Goal: Task Accomplishment & Management: Use online tool/utility

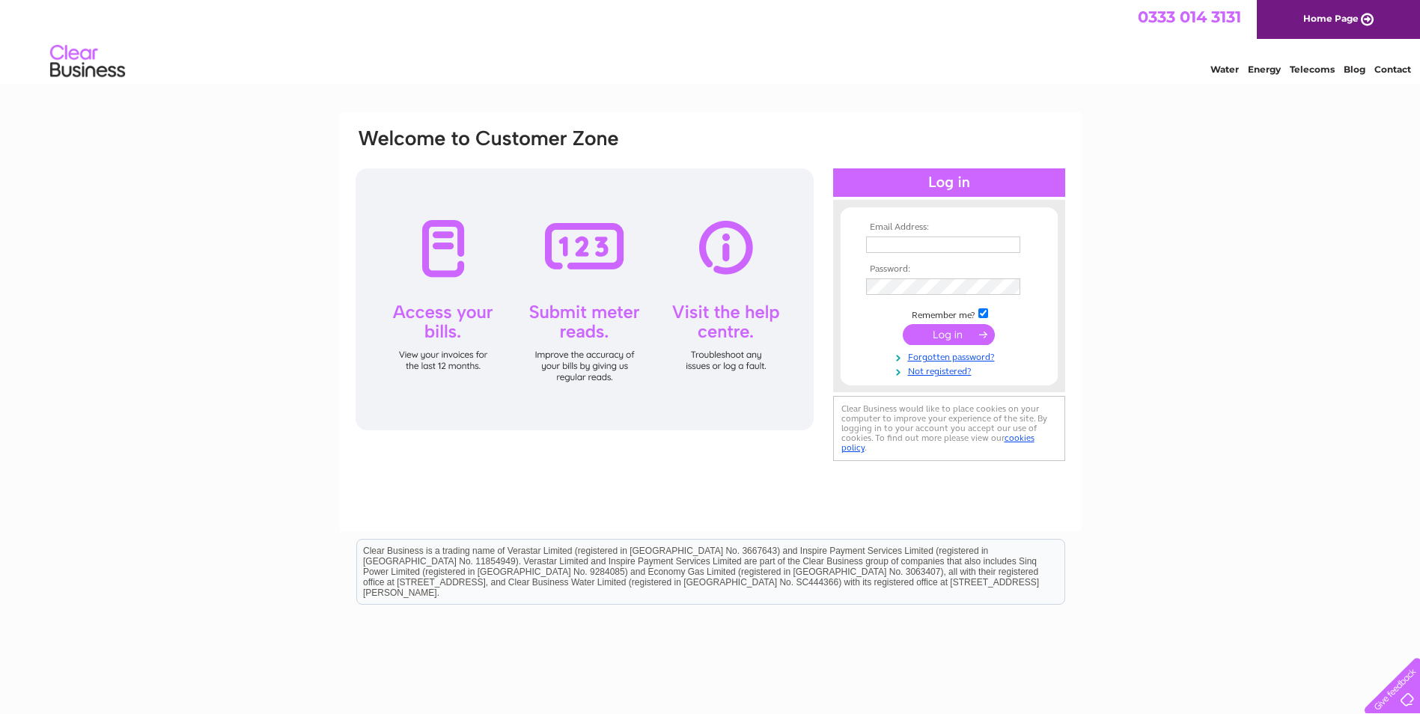
type input "hoswickcafe@btinternet.com"
click at [938, 184] on div at bounding box center [949, 182] width 232 height 28
click at [942, 338] on input "submit" at bounding box center [949, 334] width 92 height 21
click at [941, 331] on input "submit" at bounding box center [949, 334] width 92 height 21
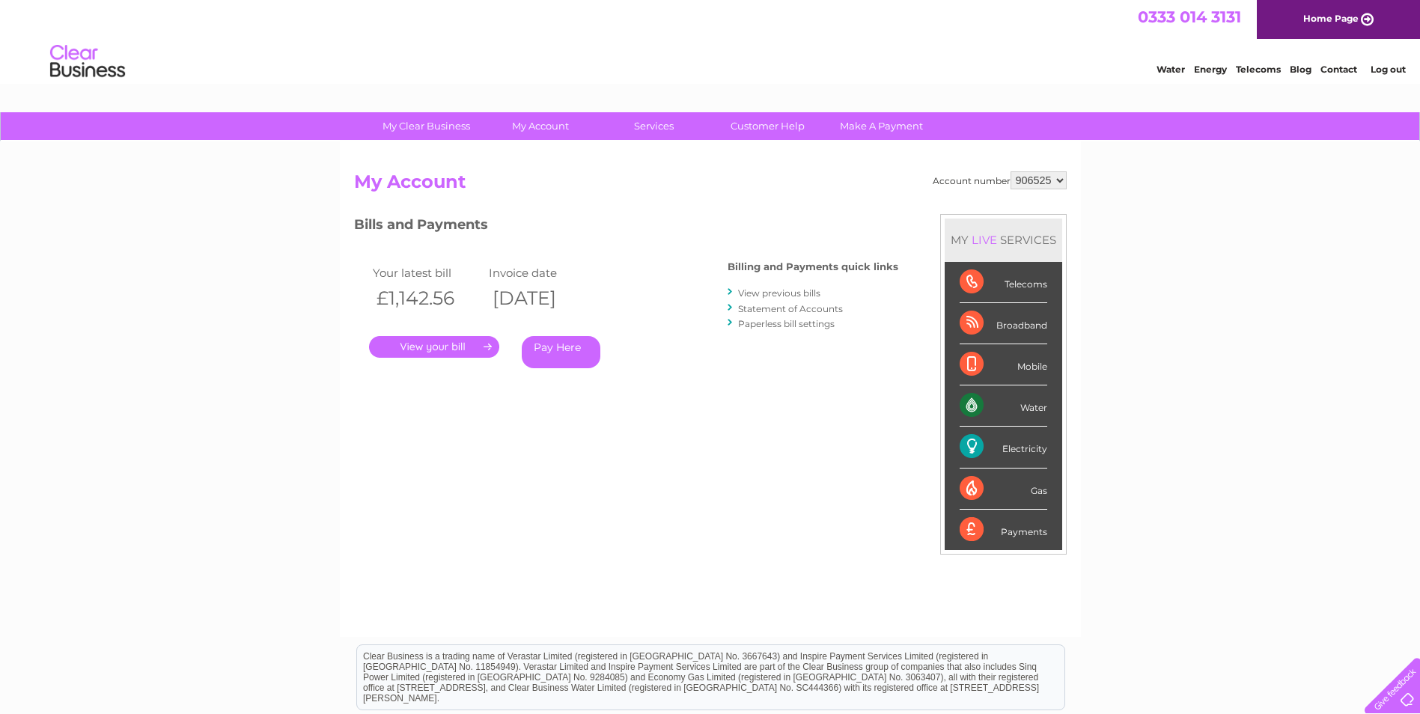
click at [469, 346] on link "." at bounding box center [434, 347] width 130 height 22
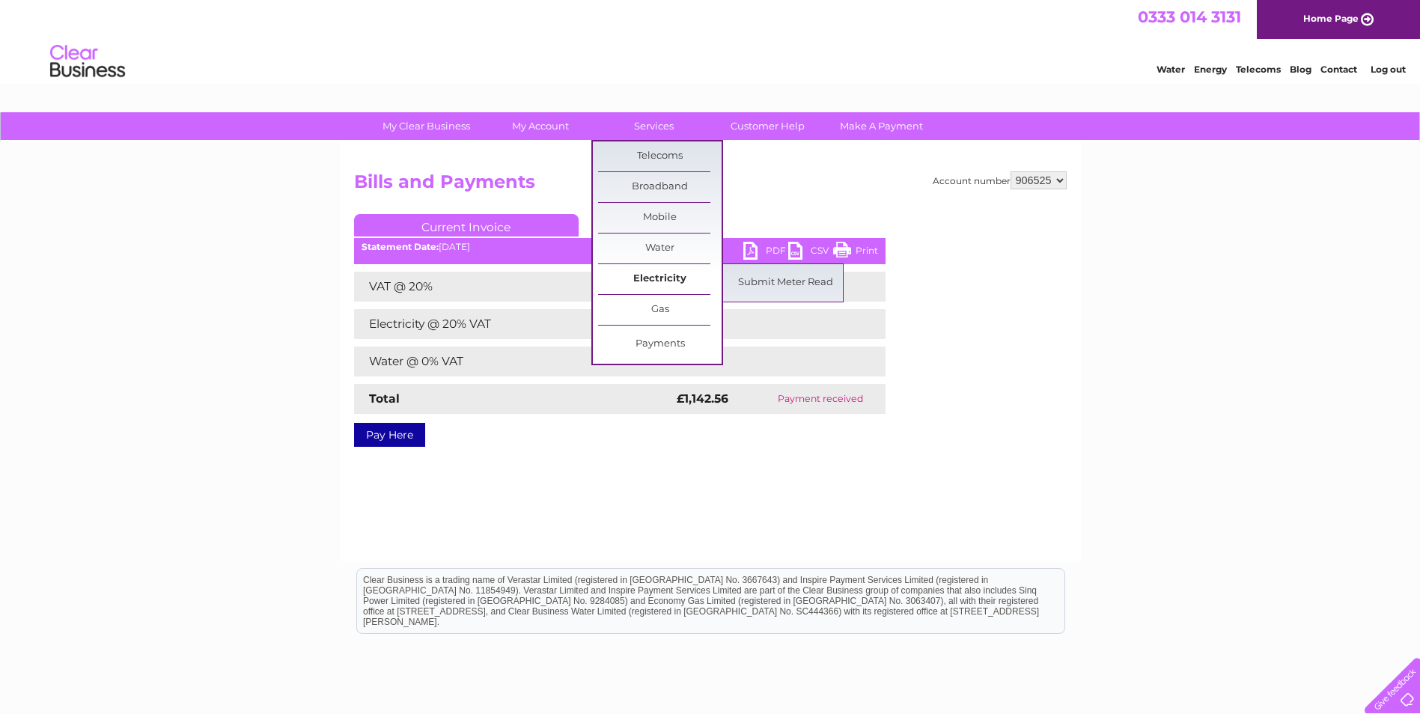
click at [667, 273] on link "Electricity" at bounding box center [660, 279] width 124 height 30
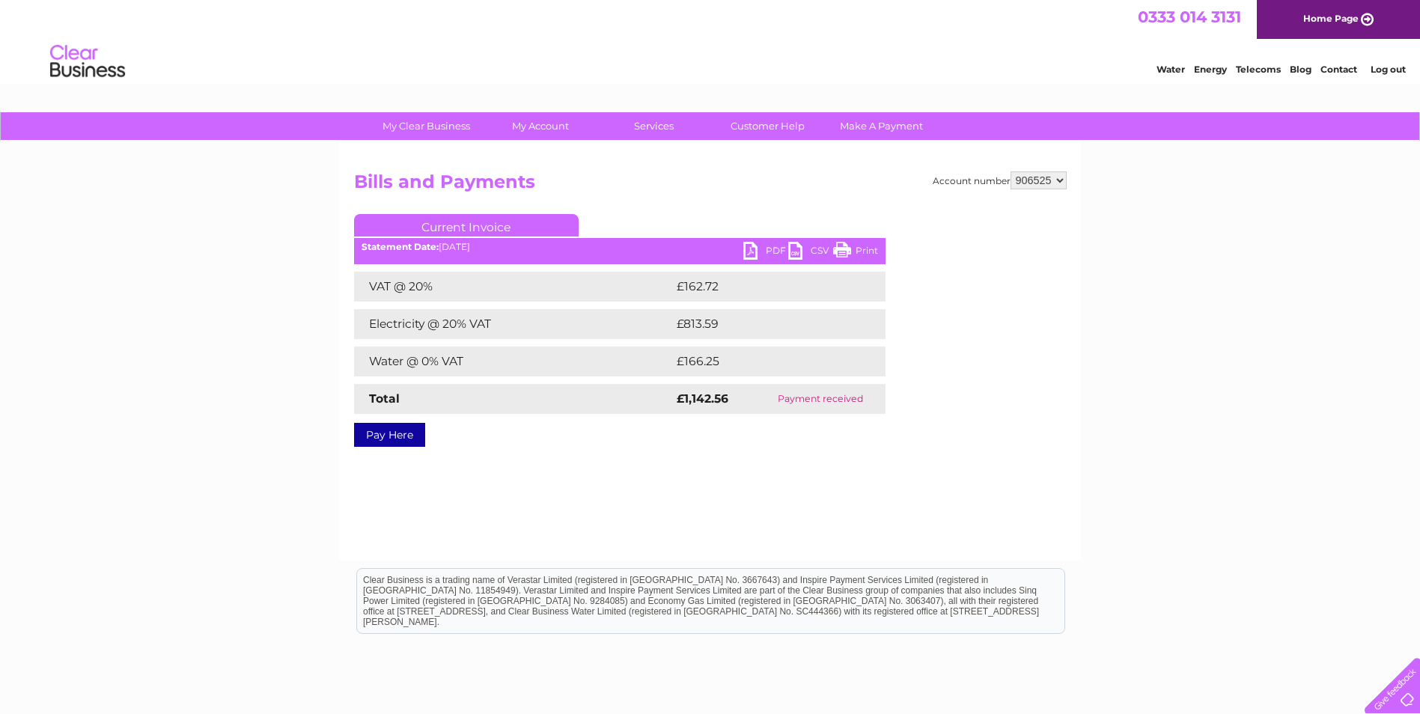
click at [777, 284] on td "£162.72" at bounding box center [765, 287] width 185 height 30
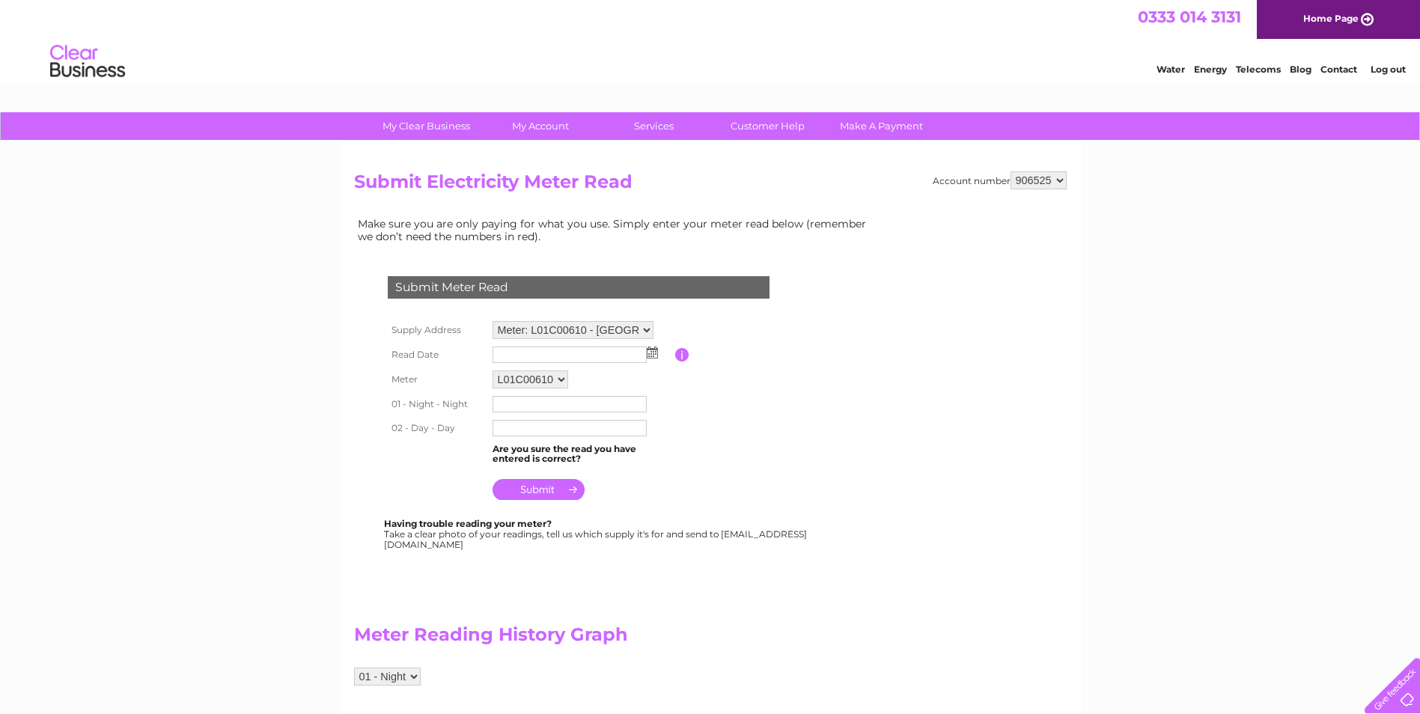
click at [650, 353] on img at bounding box center [652, 353] width 11 height 12
click at [624, 481] on link "29" at bounding box center [623, 483] width 21 height 15
type input "2025/08/29"
click at [529, 408] on input "text" at bounding box center [571, 405] width 156 height 18
type input "415088"
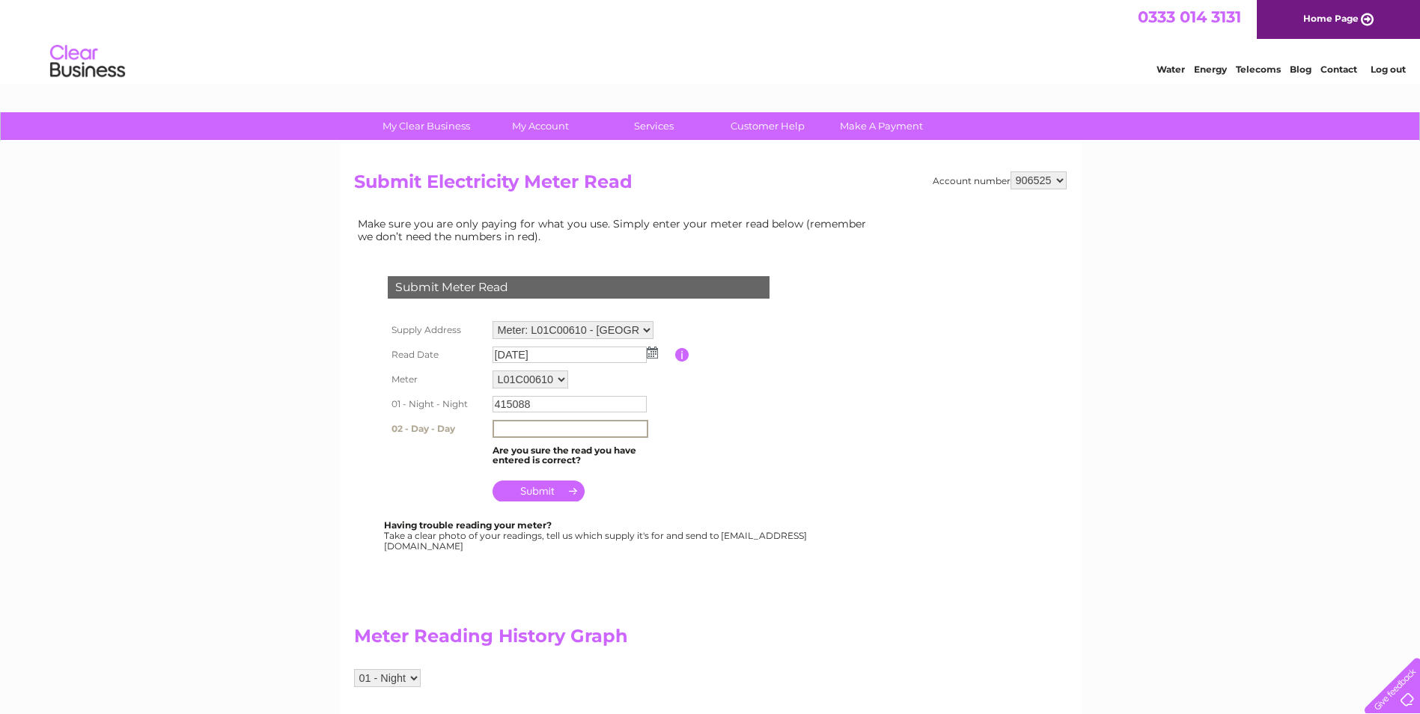
click at [523, 431] on input "text" at bounding box center [571, 429] width 156 height 18
type input "284534"
click at [540, 491] on input "submit" at bounding box center [539, 489] width 92 height 21
click at [536, 484] on input "submit" at bounding box center [539, 489] width 92 height 21
click at [539, 489] on input "submit" at bounding box center [539, 489] width 92 height 21
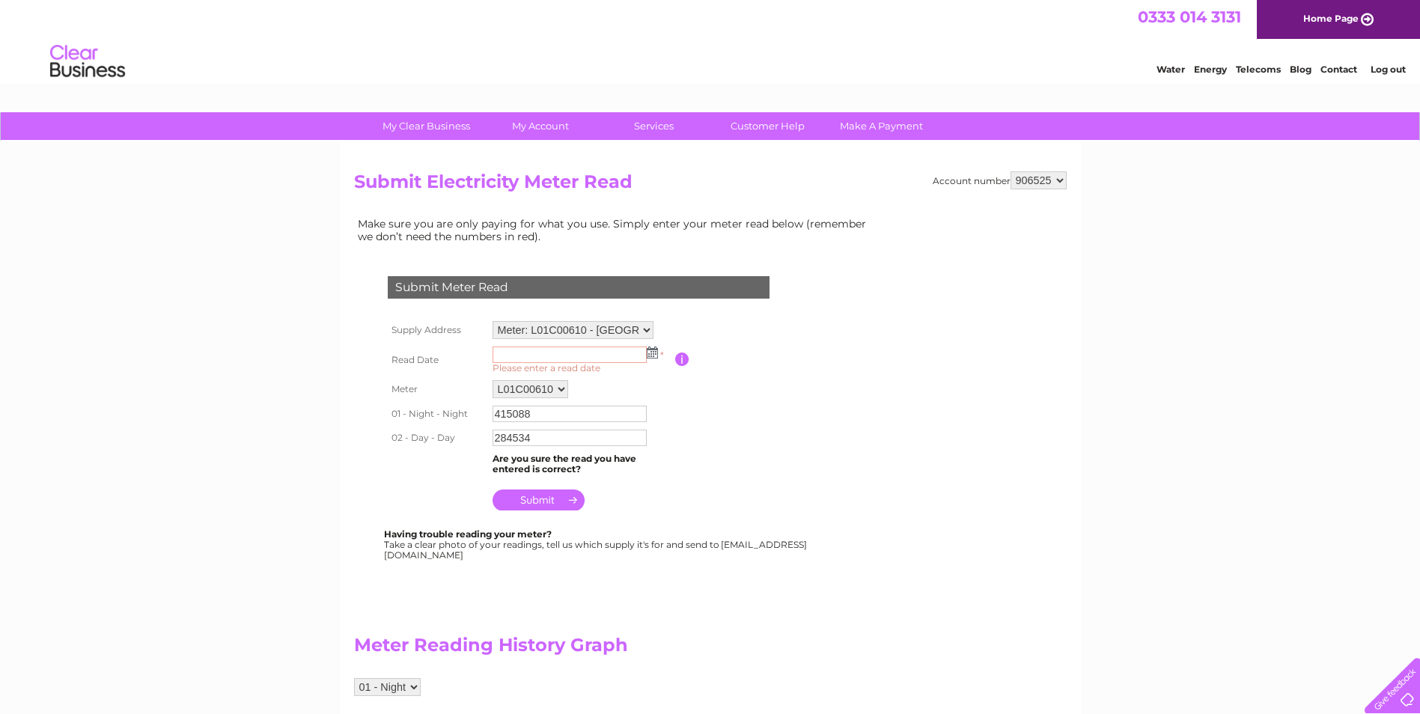
click at [651, 356] on img at bounding box center [652, 353] width 11 height 12
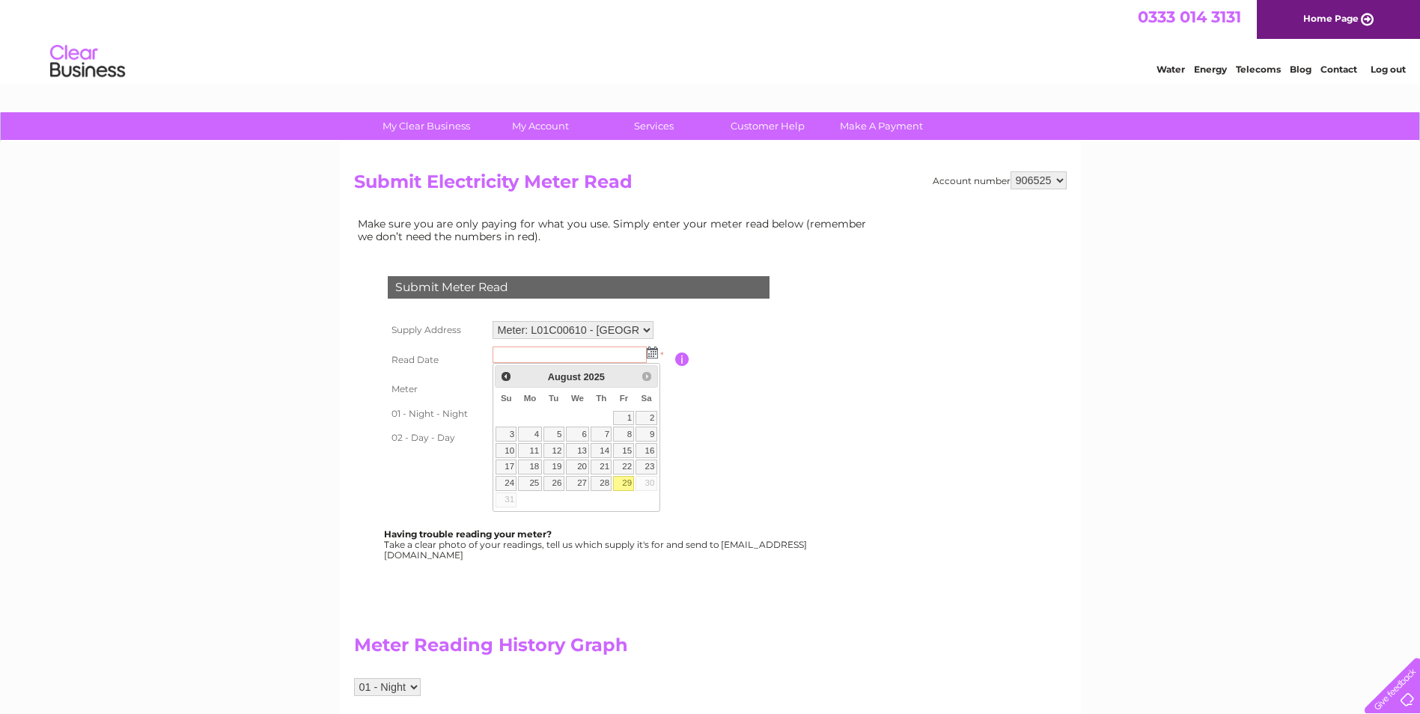
click at [623, 479] on link "29" at bounding box center [623, 483] width 21 height 15
type input "2025/08/29"
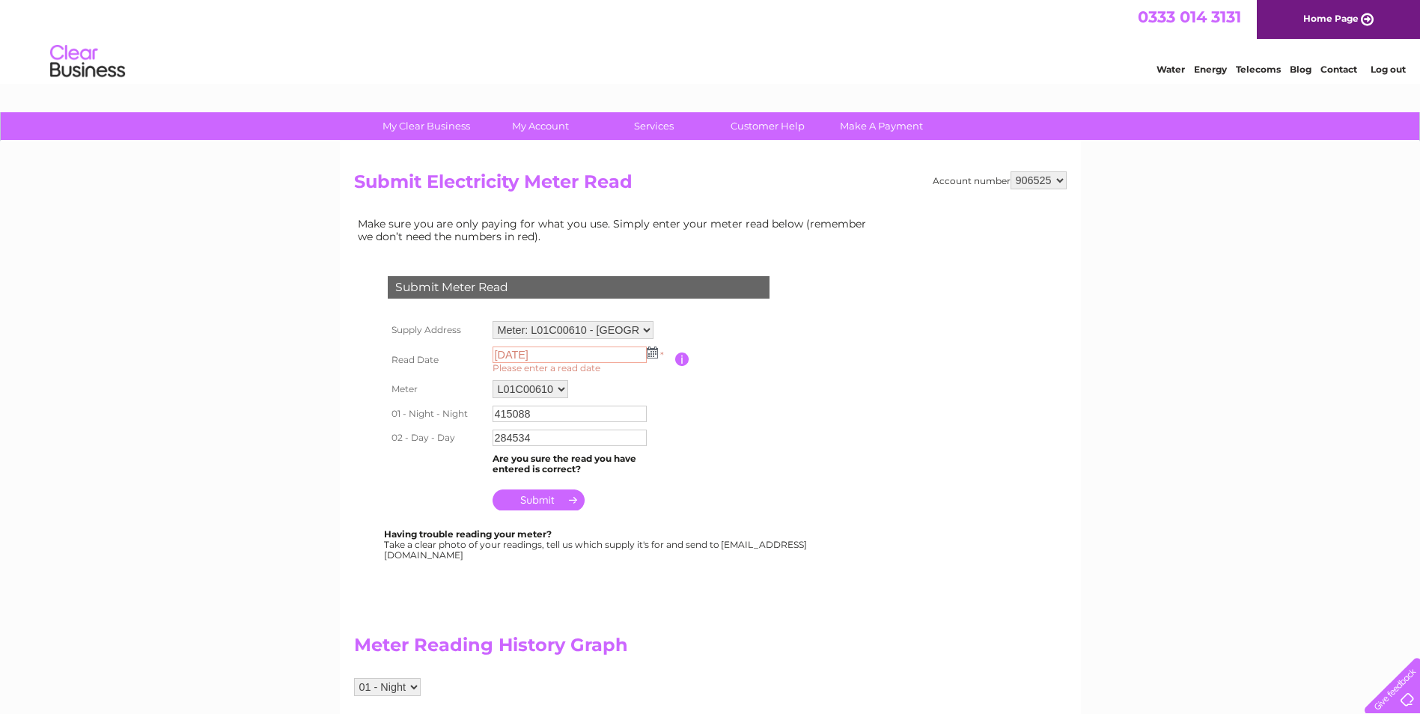
click at [538, 491] on input "submit" at bounding box center [539, 500] width 92 height 21
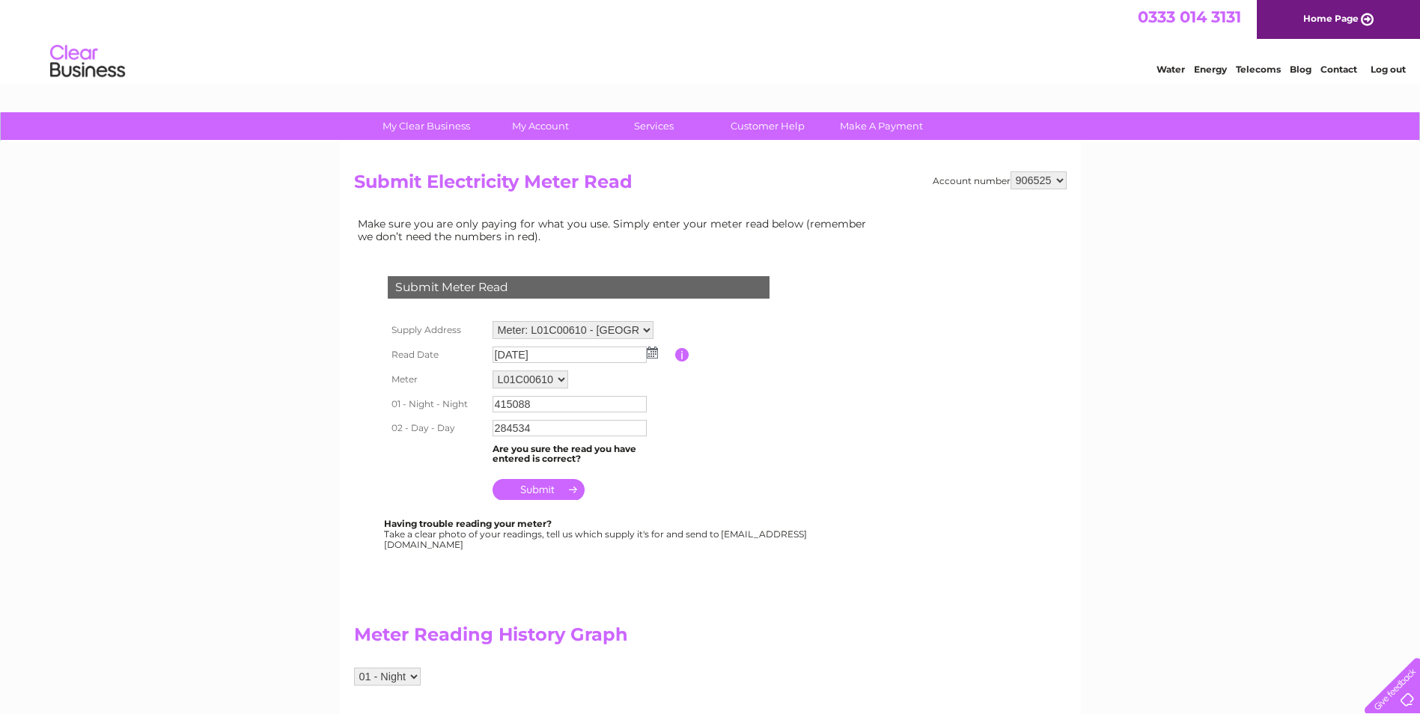
click at [538, 494] on input "submit" at bounding box center [539, 489] width 92 height 21
click at [573, 484] on input "submit" at bounding box center [539, 489] width 92 height 21
click at [728, 463] on table "Supply Address Meter: L01C00610 - Hoswick, Sandwick, Shetland, ZE2 9HR Read Dat…" at bounding box center [596, 410] width 425 height 187
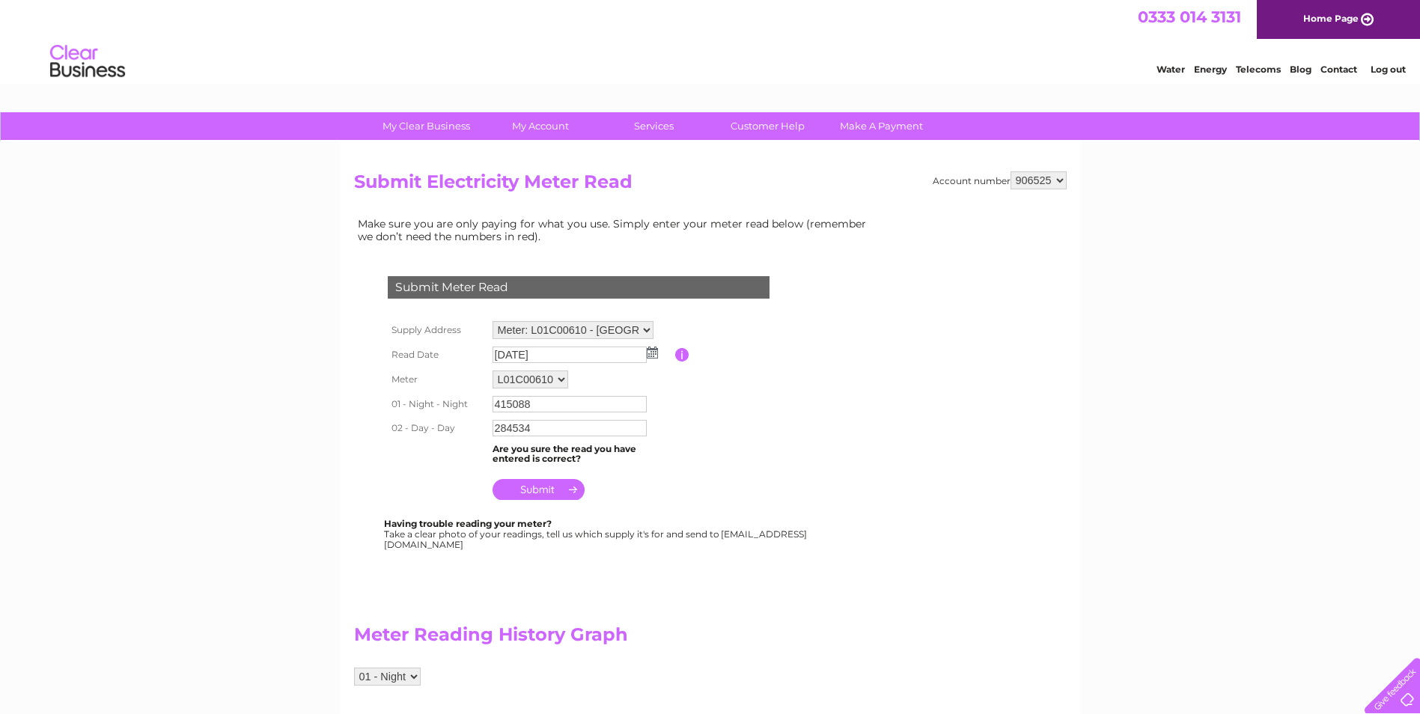
click at [756, 419] on table "Supply Address Meter: L01C00610 - Hoswick, Sandwick, Shetland, ZE2 9HR Read Dat…" at bounding box center [596, 410] width 425 height 187
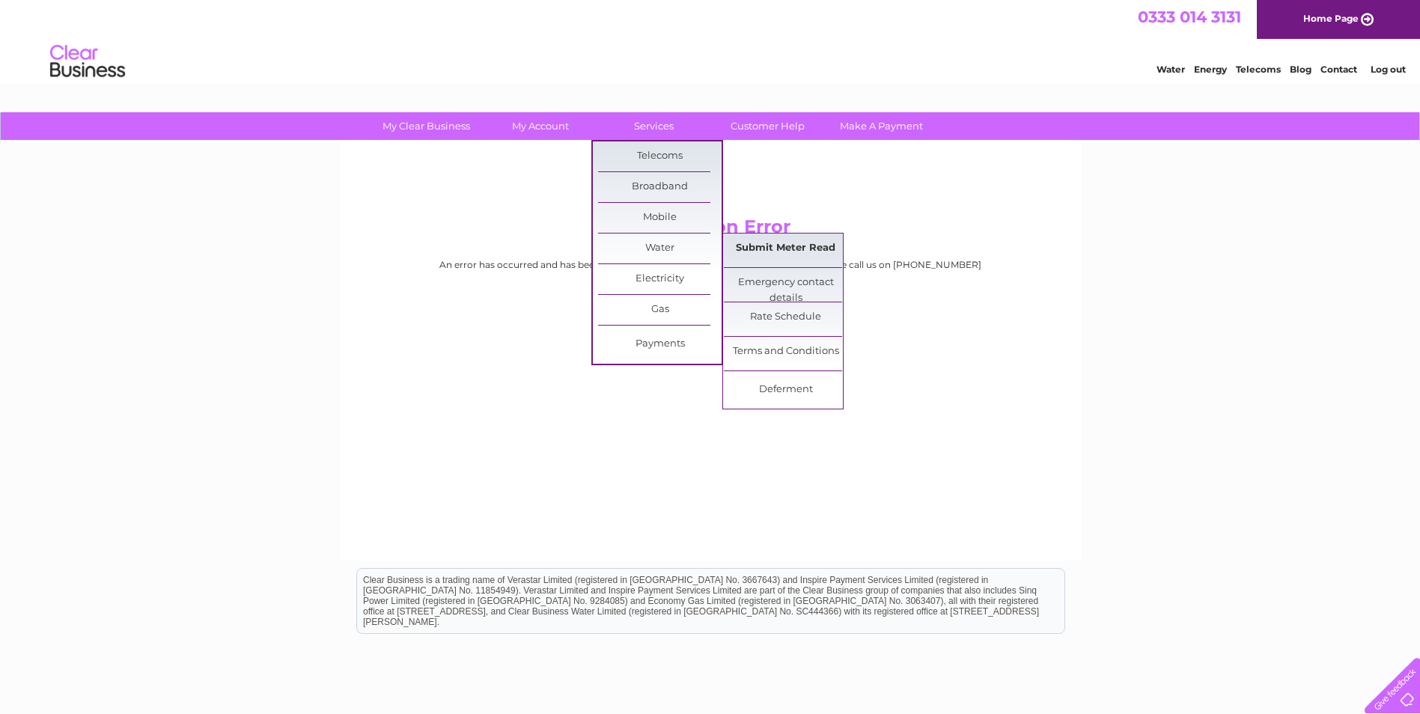
click at [760, 247] on link "Submit Meter Read" at bounding box center [786, 249] width 124 height 30
click at [763, 240] on link "Submit Meter Read" at bounding box center [786, 249] width 124 height 30
click at [788, 244] on link "Submit Meter Read" at bounding box center [786, 249] width 124 height 30
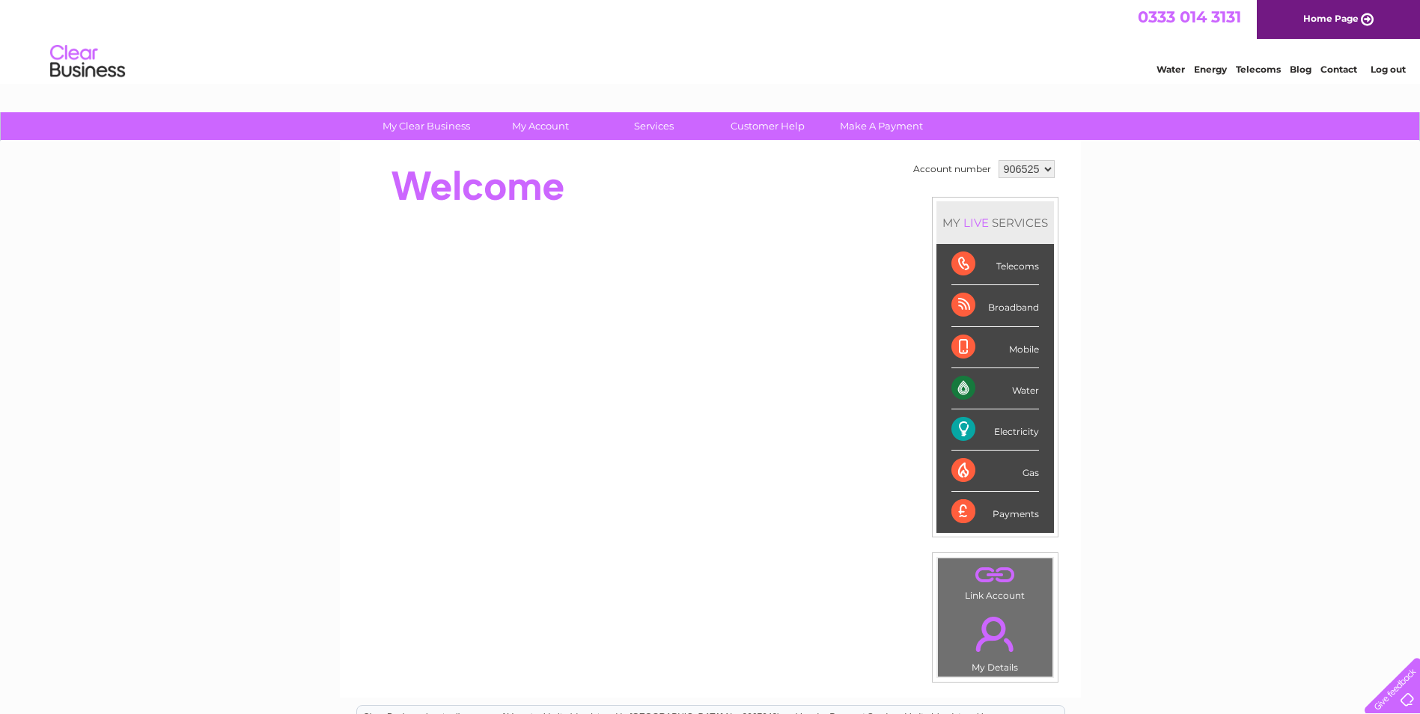
click at [1024, 394] on div "Water" at bounding box center [996, 388] width 88 height 41
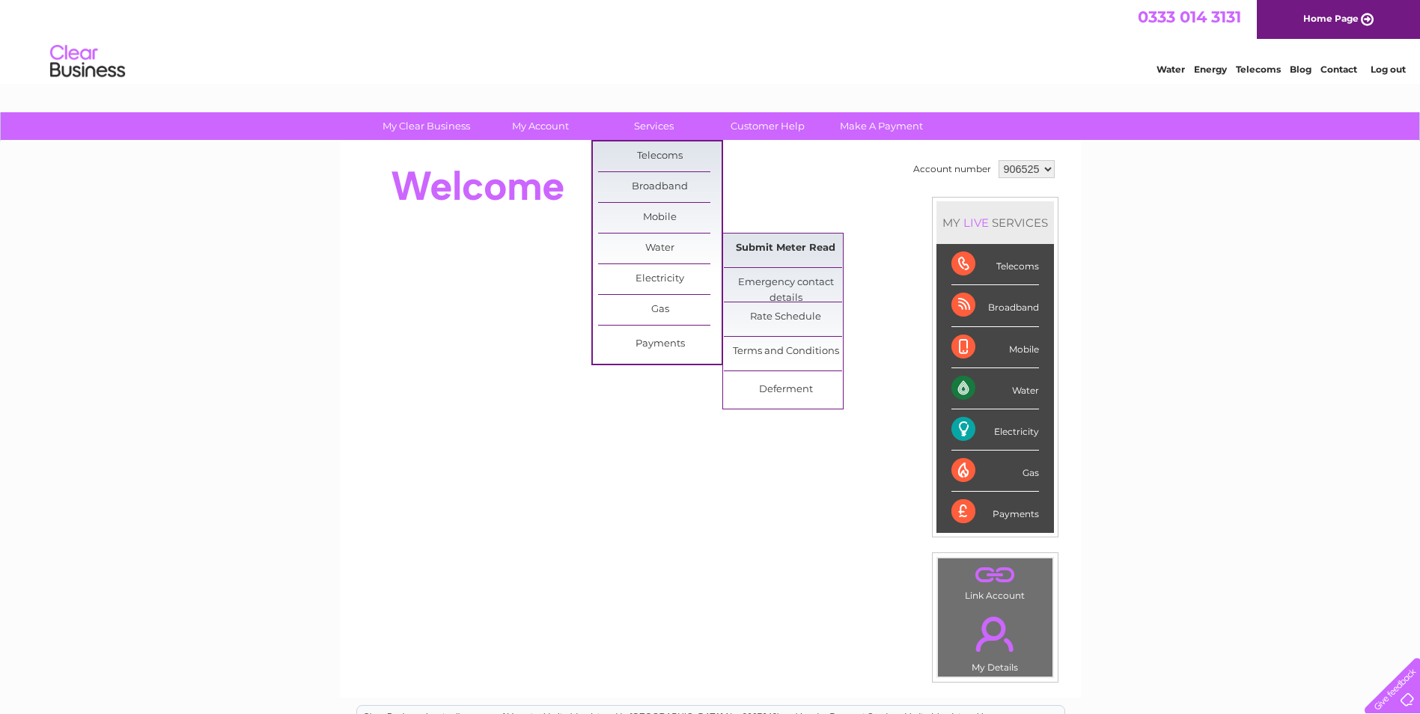
click at [787, 242] on link "Submit Meter Read" at bounding box center [786, 249] width 124 height 30
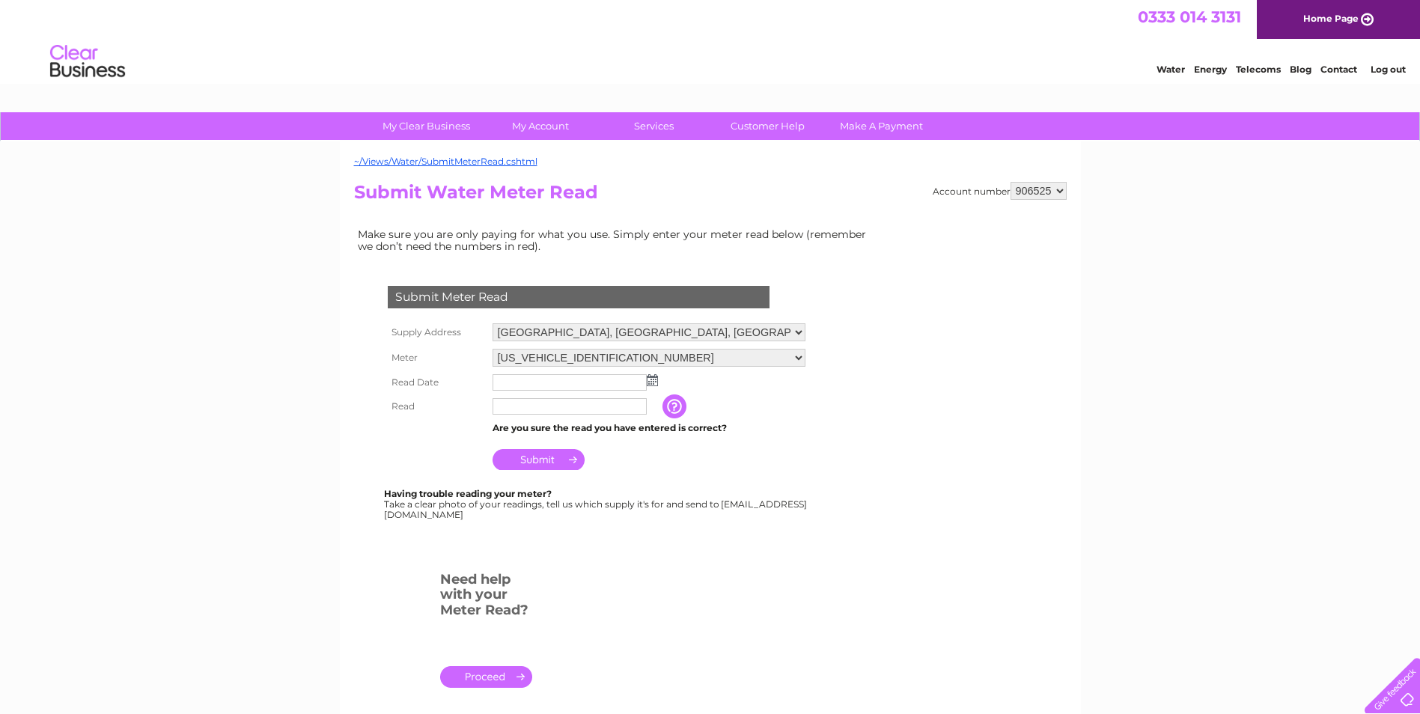
click at [657, 380] on img at bounding box center [652, 380] width 11 height 12
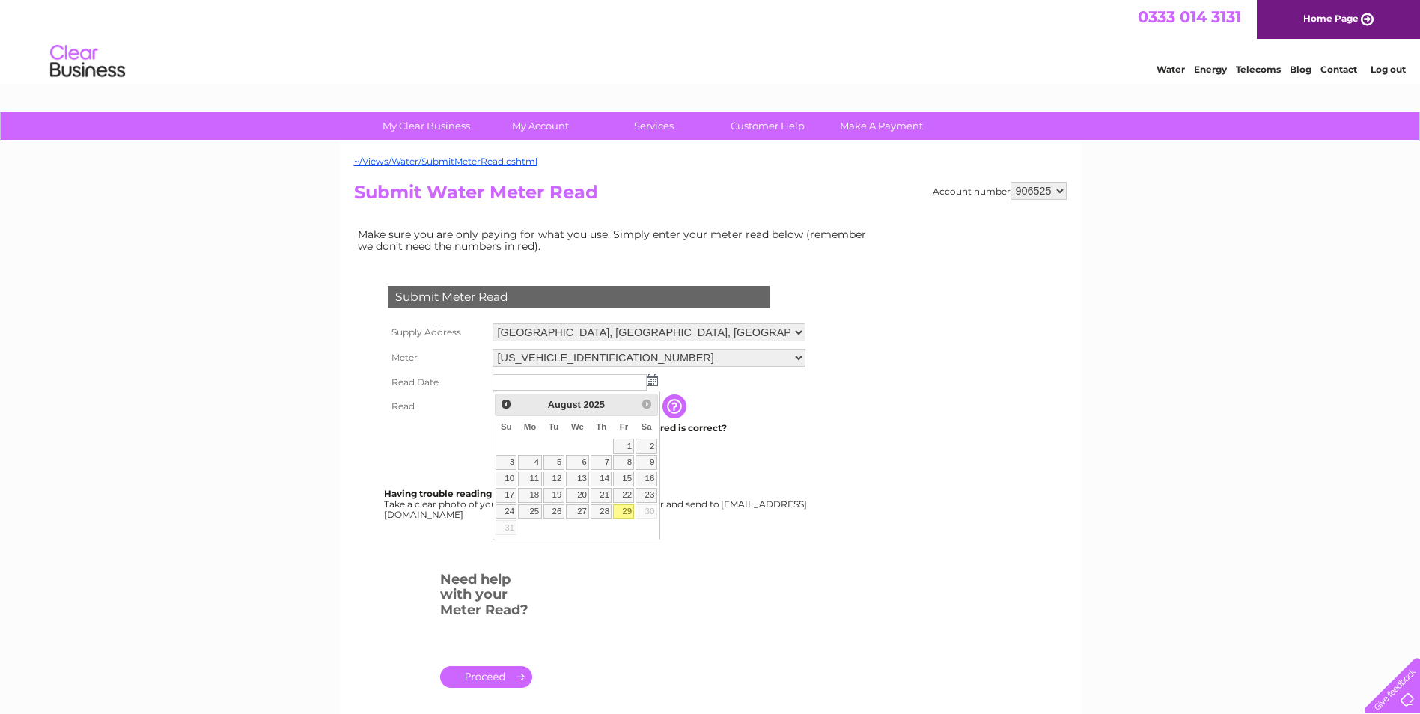
click at [622, 505] on link "29" at bounding box center [623, 512] width 21 height 15
type input "2025/08/29"
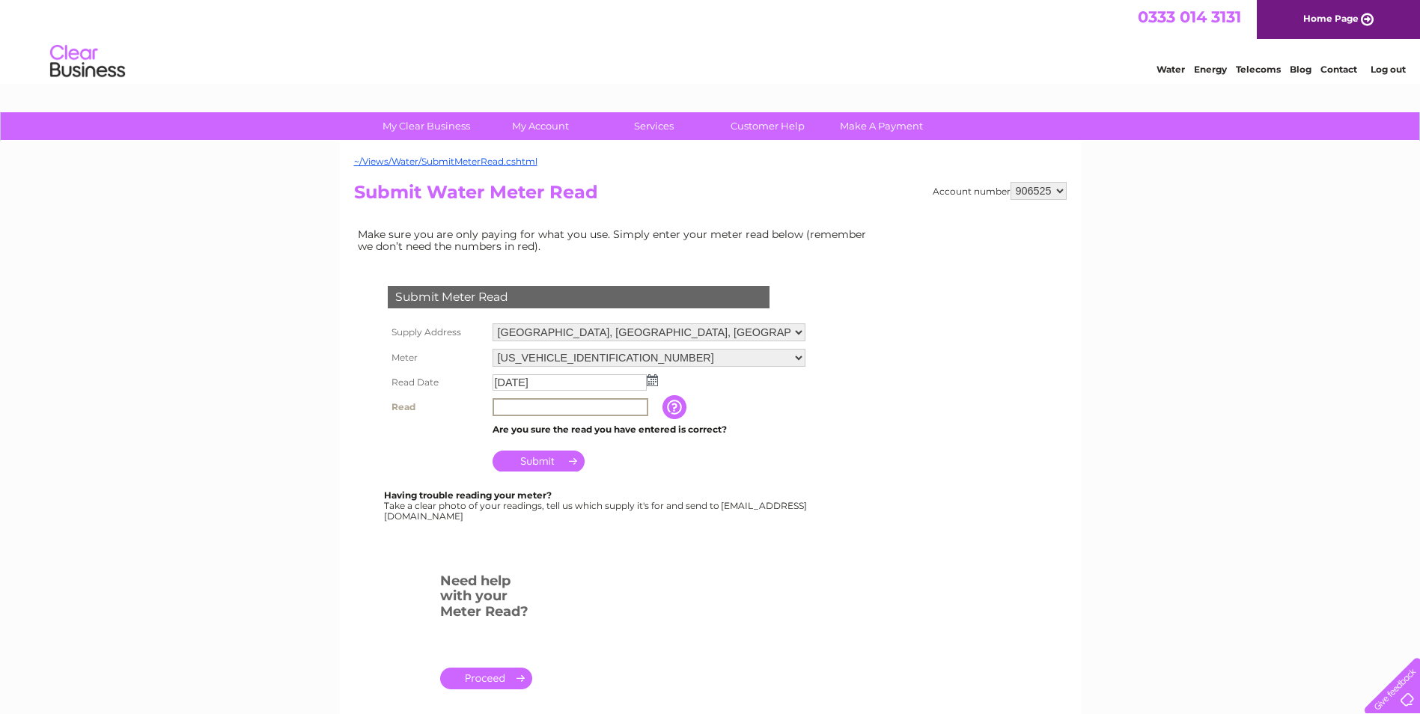
click at [523, 409] on input "text" at bounding box center [571, 407] width 156 height 18
type input "568"
click at [574, 461] on input "Submit" at bounding box center [539, 459] width 92 height 21
